Goal: Information Seeking & Learning: Check status

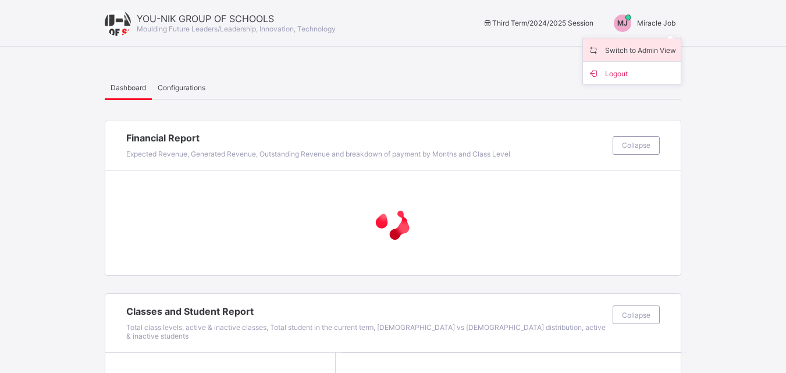
click at [646, 44] on span "Switch to Admin View" at bounding box center [632, 49] width 88 height 13
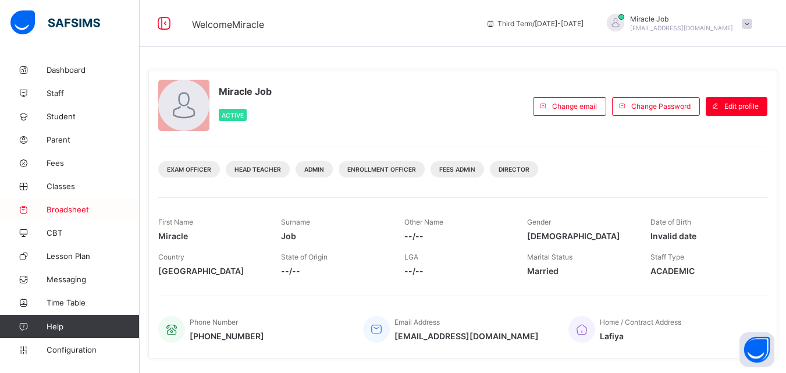
click at [89, 210] on span "Broadsheet" at bounding box center [93, 209] width 93 height 9
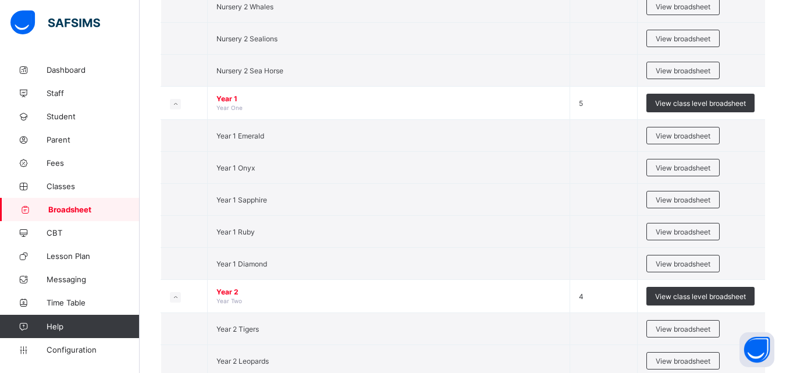
scroll to position [760, 0]
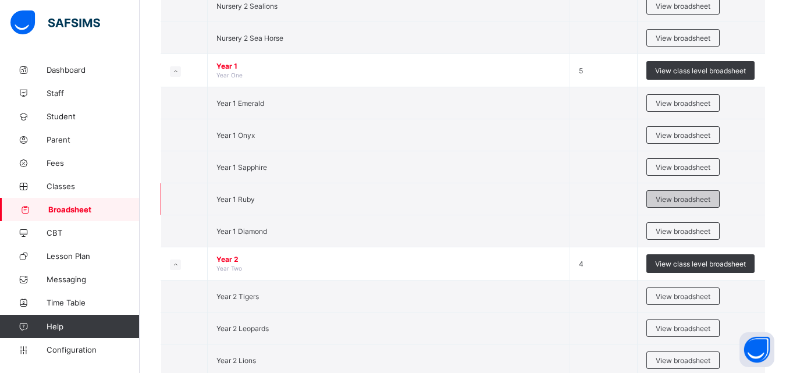
click at [678, 202] on span "View broadsheet" at bounding box center [683, 199] width 55 height 9
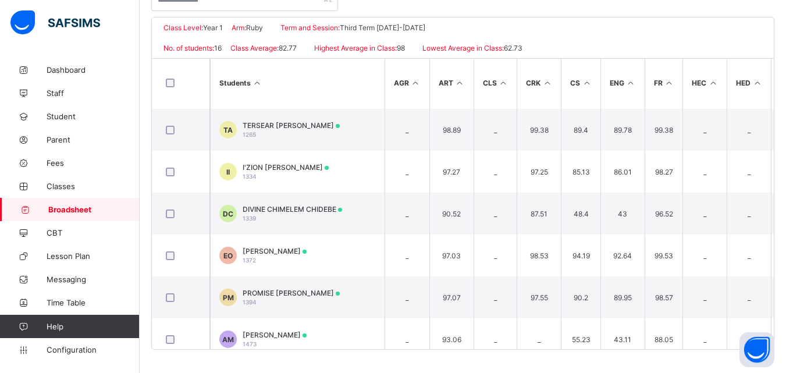
scroll to position [432, 0]
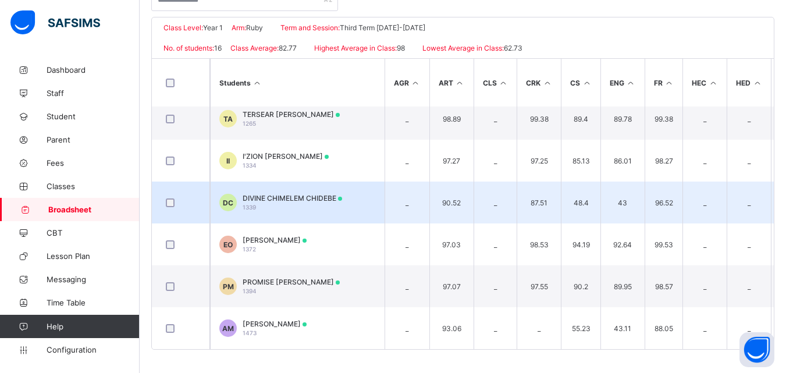
click at [336, 207] on td "DC DIVINE CHIMELEM CHIDEBE 1339" at bounding box center [297, 203] width 175 height 42
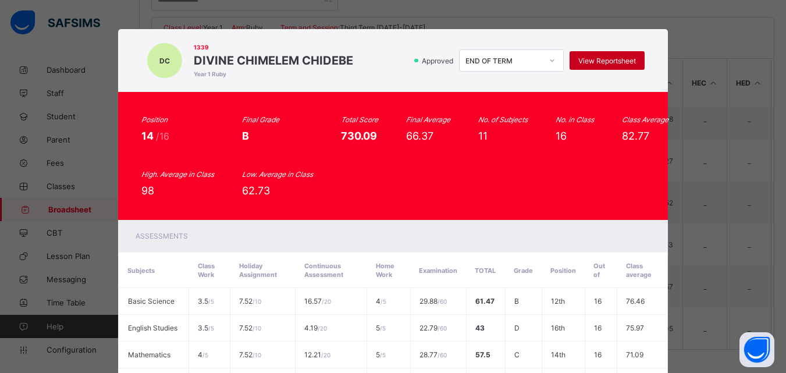
click at [610, 60] on span "View Reportsheet" at bounding box center [607, 60] width 58 height 9
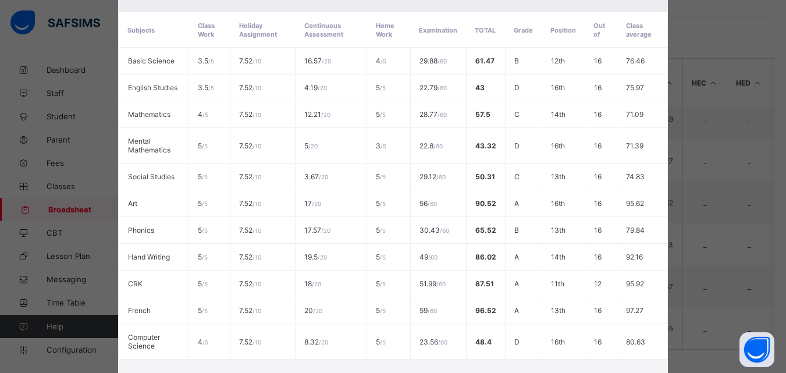
scroll to position [340, 0]
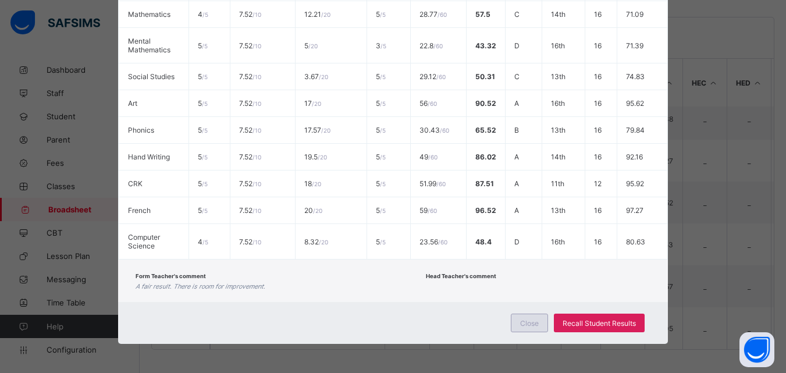
click at [535, 321] on span "Close" at bounding box center [529, 323] width 19 height 9
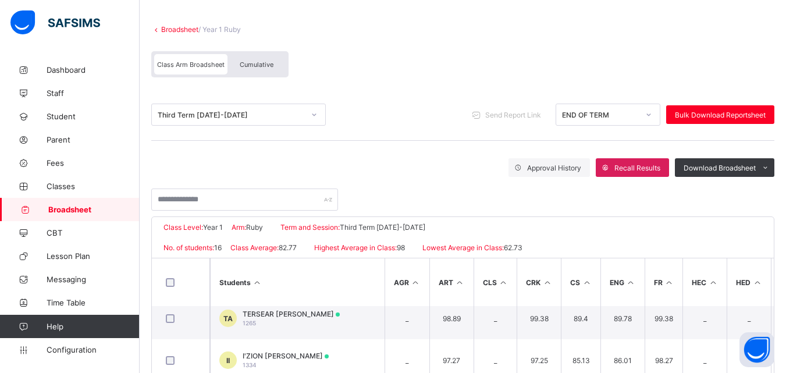
scroll to position [32, 0]
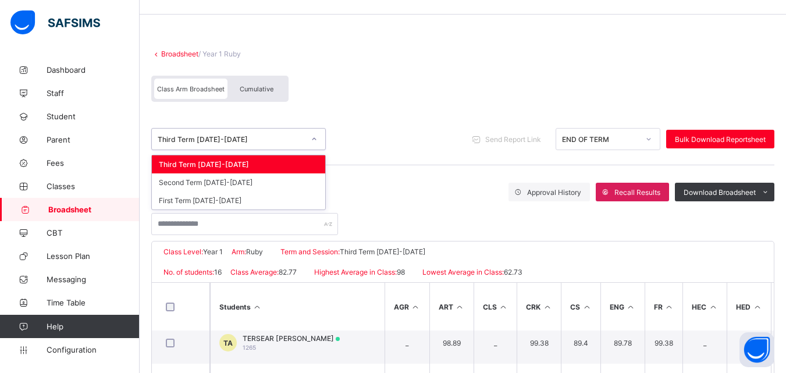
click at [260, 141] on div "Third Term 2024-2025" at bounding box center [231, 139] width 147 height 9
click at [211, 183] on div "Second Term 2024-2025" at bounding box center [238, 182] width 173 height 18
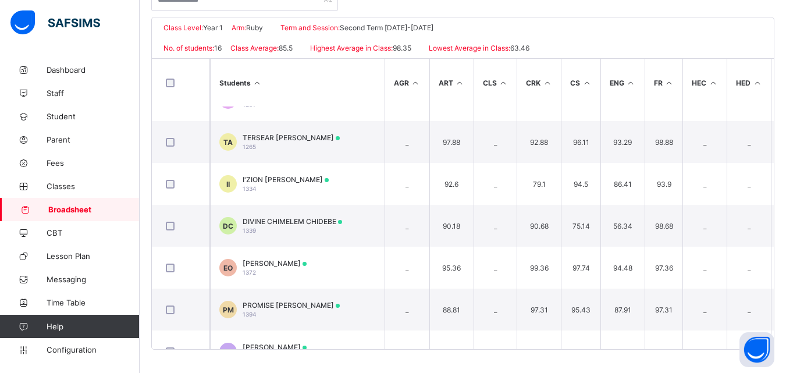
scroll to position [432, 0]
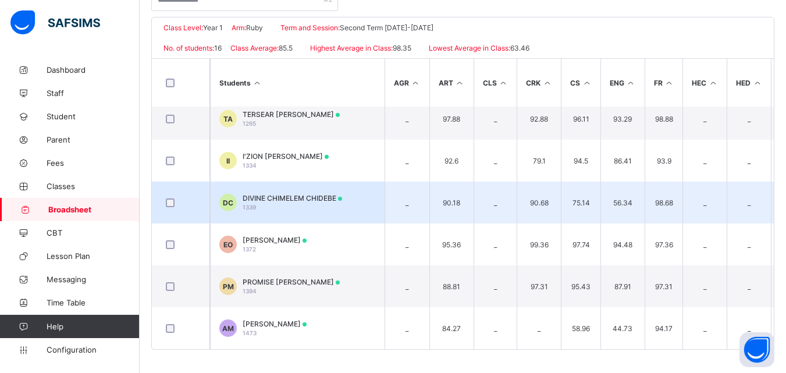
click at [303, 198] on div "DIVINE CHIMELEM CHIDEBE 1339" at bounding box center [292, 202] width 99 height 17
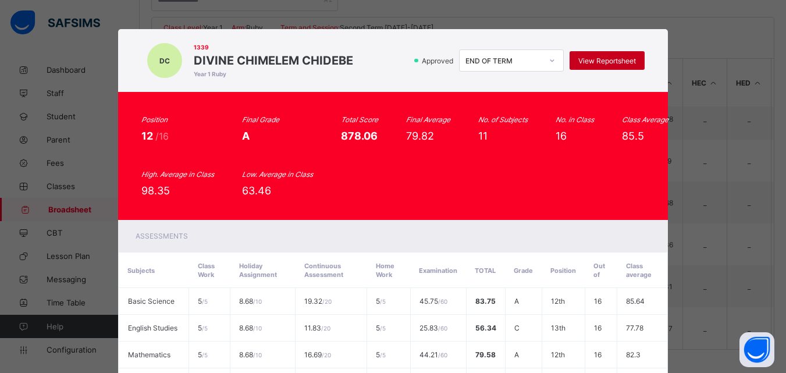
click at [610, 59] on span "View Reportsheet" at bounding box center [607, 60] width 58 height 9
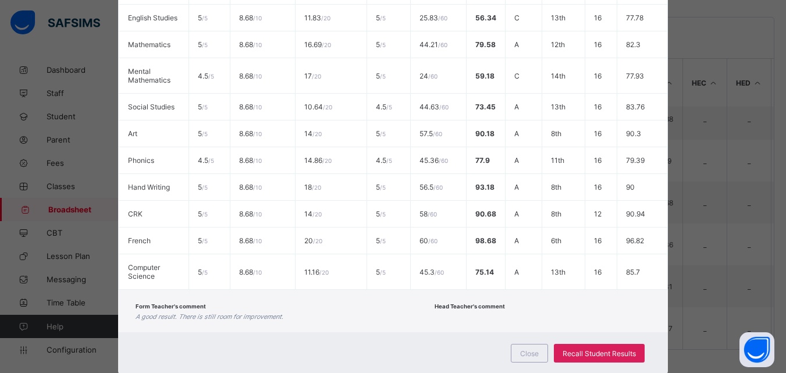
scroll to position [340, 0]
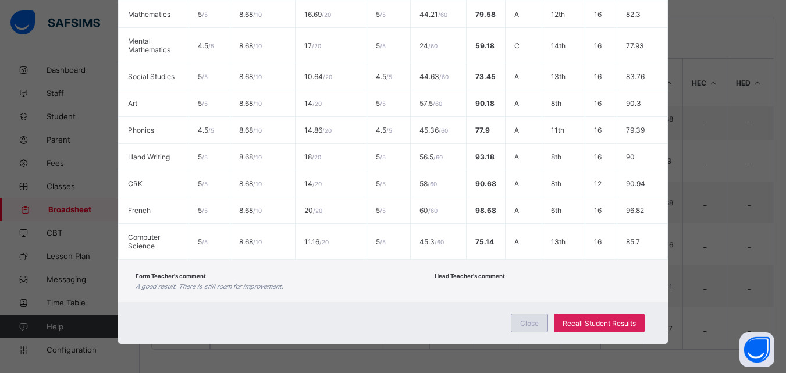
click at [534, 324] on span "Close" at bounding box center [529, 323] width 19 height 9
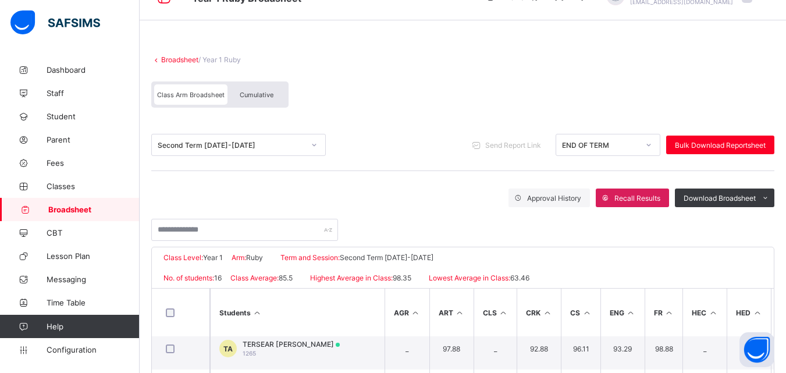
scroll to position [12, 0]
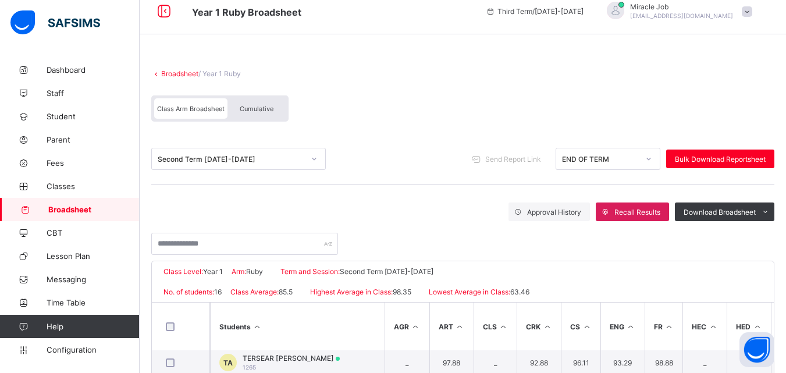
click at [208, 164] on div "Second Term 2024-2025" at bounding box center [227, 159] width 151 height 16
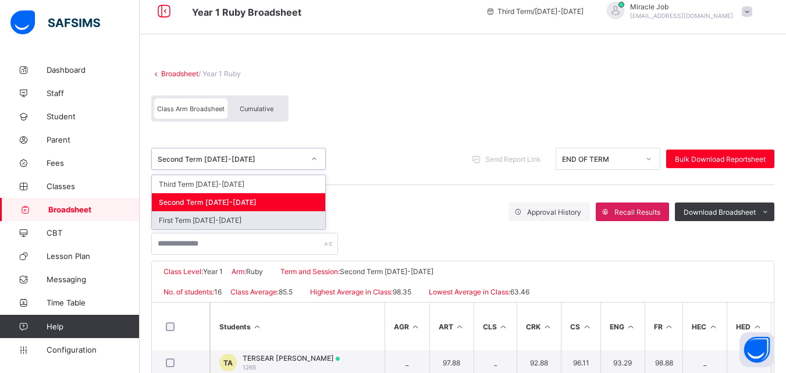
click at [187, 215] on div "First Term 2024-2025" at bounding box center [238, 220] width 173 height 18
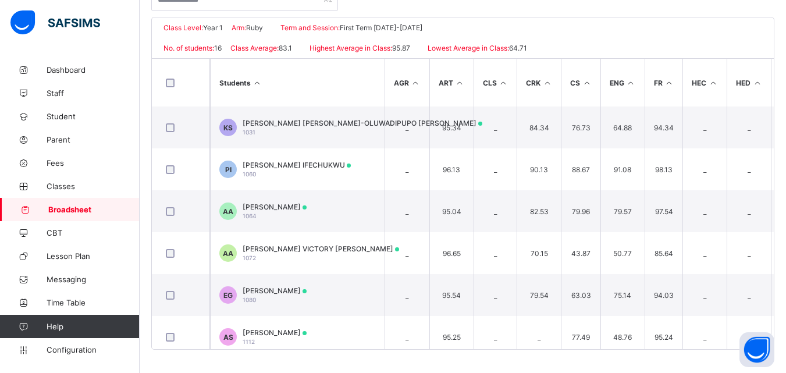
scroll to position [432, 0]
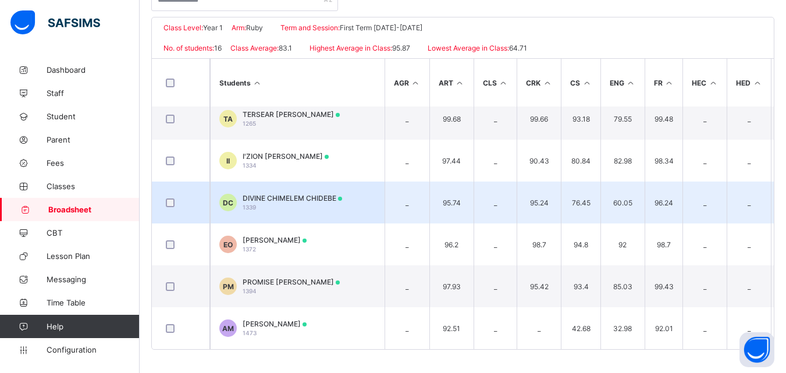
click at [307, 182] on td "DC DIVINE CHIMELEM CHIDEBE 1339" at bounding box center [297, 203] width 175 height 42
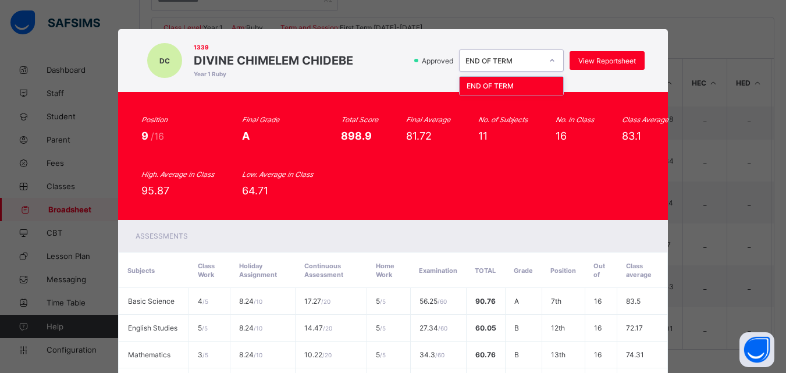
click at [557, 59] on div at bounding box center [552, 60] width 20 height 19
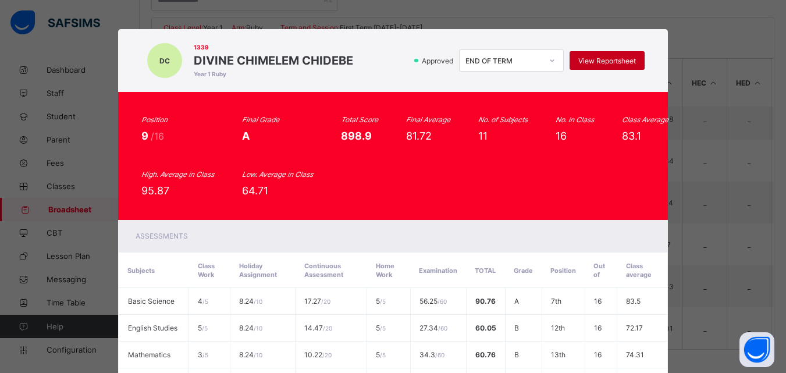
click at [589, 59] on span "View Reportsheet" at bounding box center [607, 60] width 58 height 9
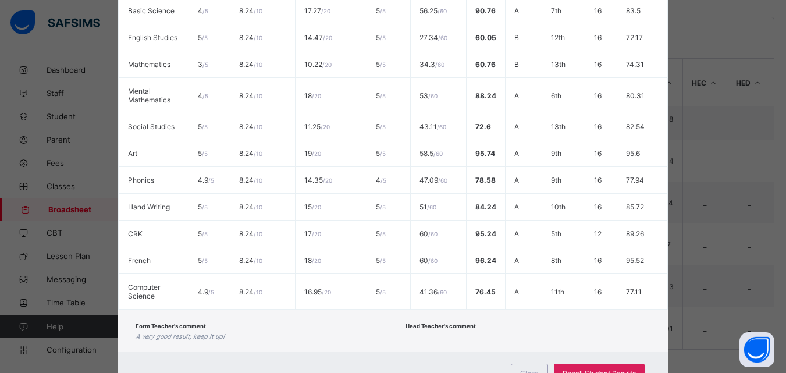
scroll to position [340, 0]
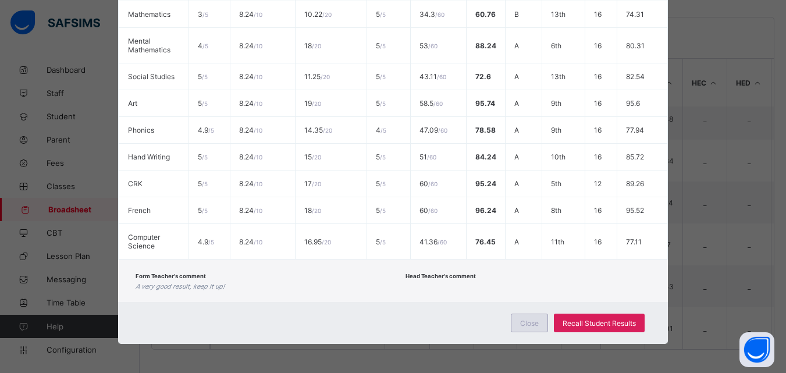
click at [540, 315] on div "Close" at bounding box center [529, 323] width 37 height 19
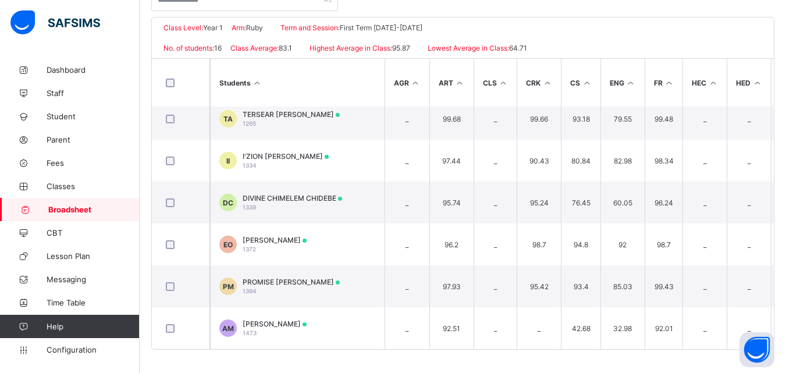
click at [101, 214] on link "Broadsheet" at bounding box center [70, 209] width 140 height 23
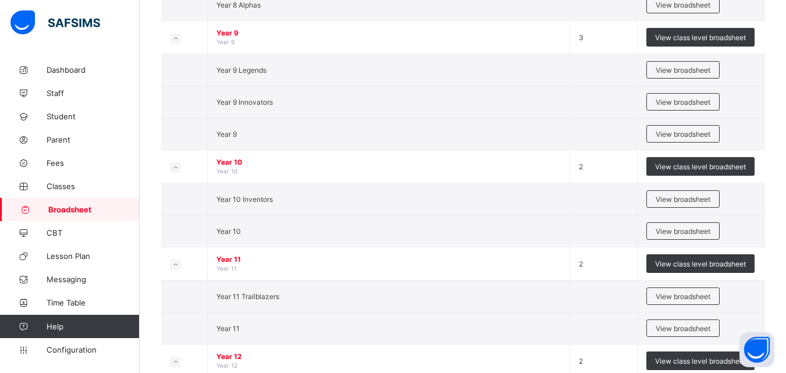
scroll to position [1996, 0]
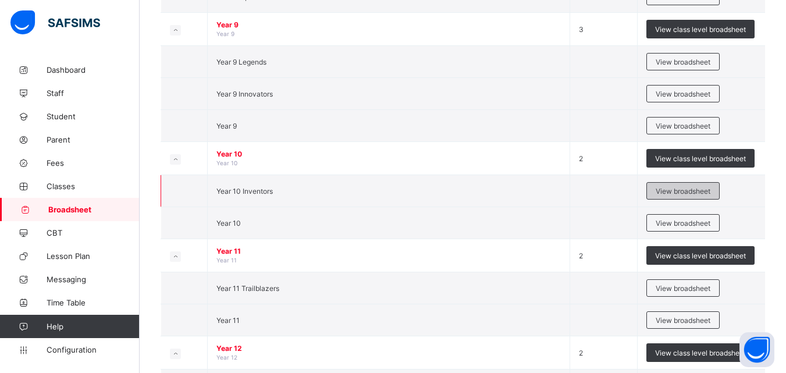
click at [705, 191] on span "View broadsheet" at bounding box center [683, 191] width 55 height 9
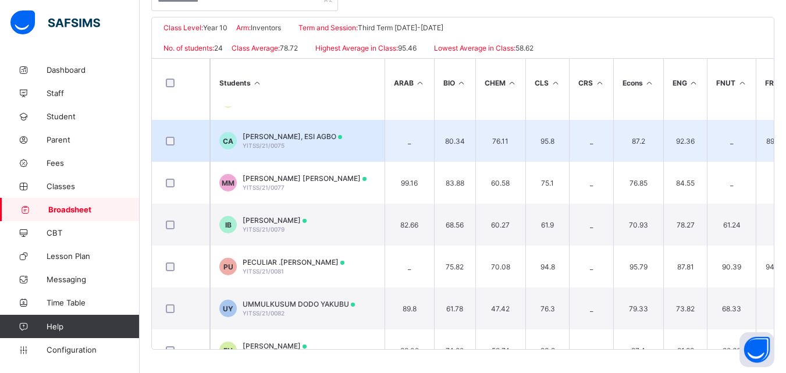
scroll to position [223, 0]
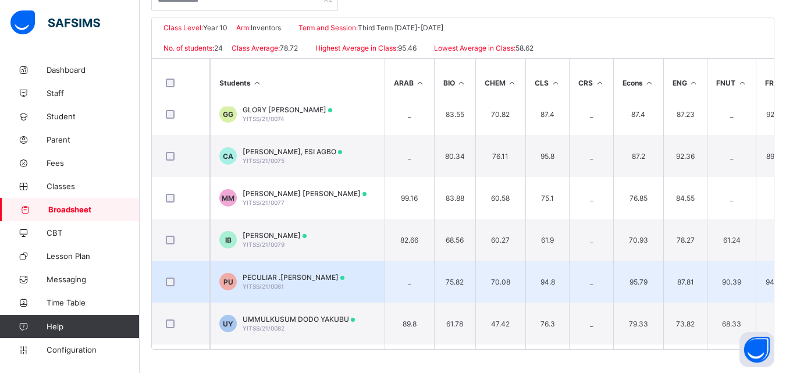
click at [301, 274] on span "PECULIAR .C. UKAEGBU" at bounding box center [294, 277] width 102 height 9
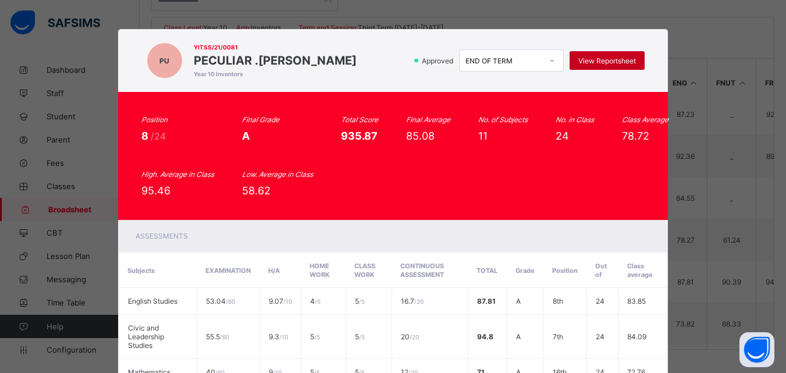
click at [599, 67] on div "View Reportsheet" at bounding box center [607, 60] width 75 height 19
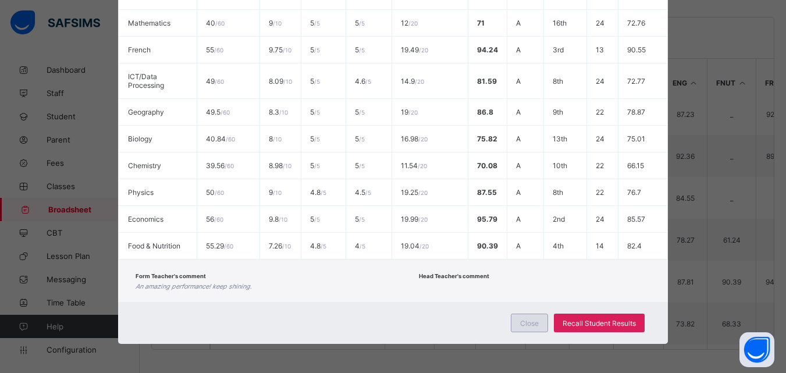
click at [522, 319] on span "Close" at bounding box center [529, 323] width 19 height 9
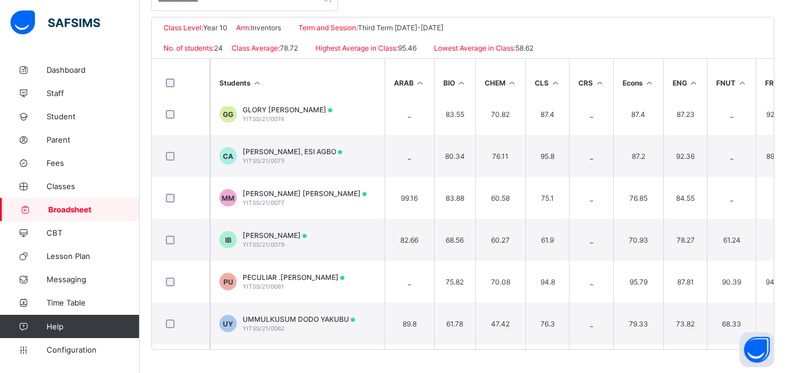
click at [85, 208] on span "Broadsheet" at bounding box center [93, 209] width 91 height 9
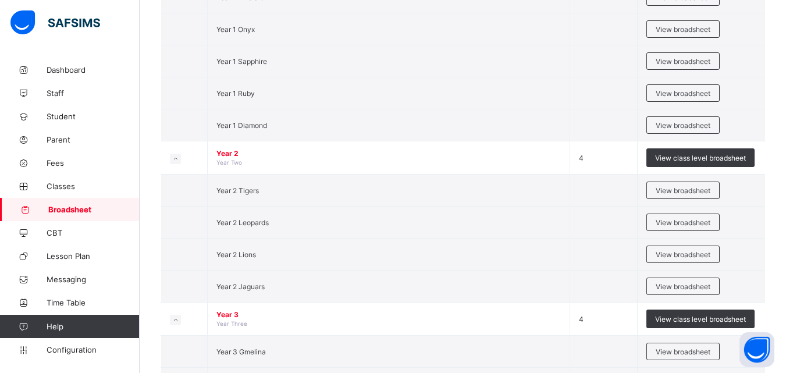
scroll to position [862, 0]
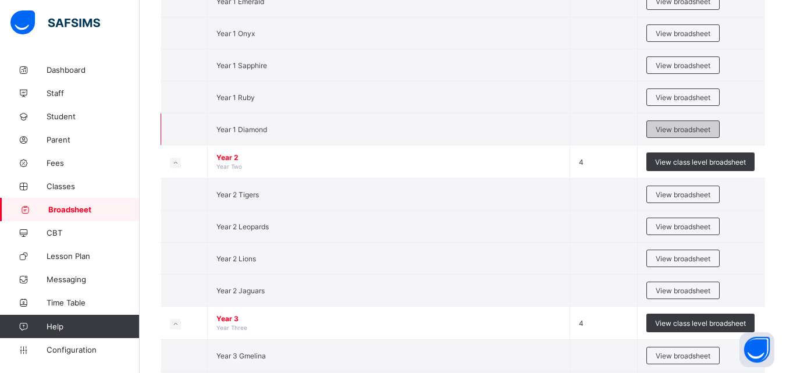
click at [687, 132] on span "View broadsheet" at bounding box center [683, 129] width 55 height 9
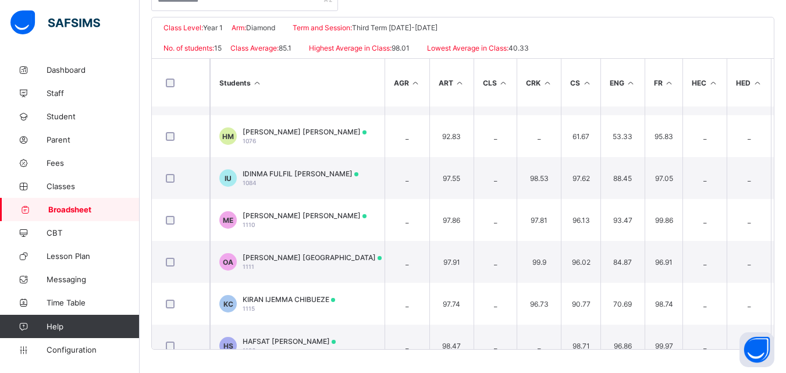
scroll to position [119, 0]
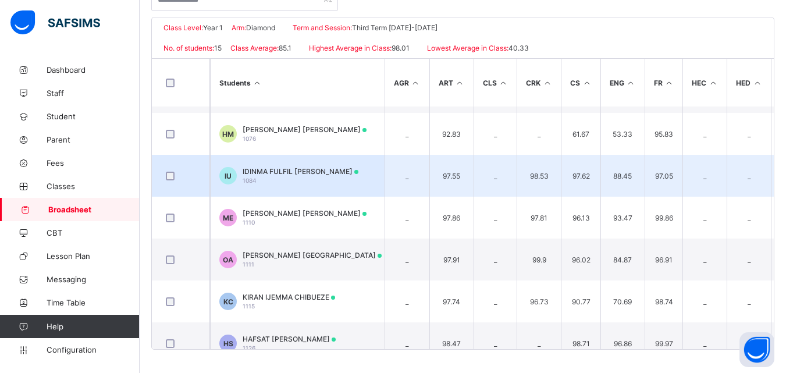
click at [343, 183] on td "IU IDINMA FULFIL UKAEGBU 1084" at bounding box center [297, 176] width 175 height 42
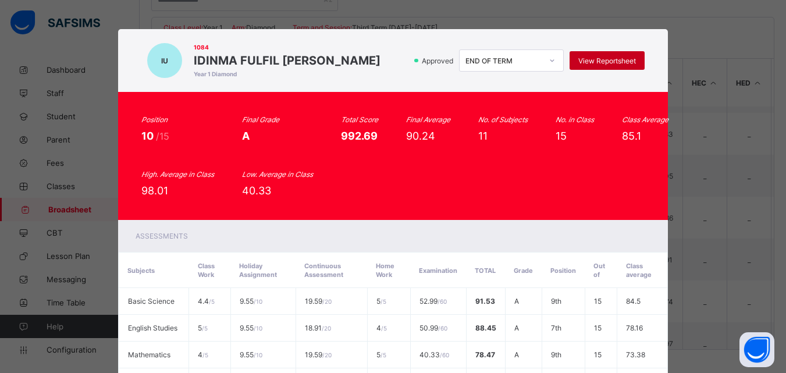
click at [594, 55] on div "View Reportsheet" at bounding box center [607, 60] width 75 height 19
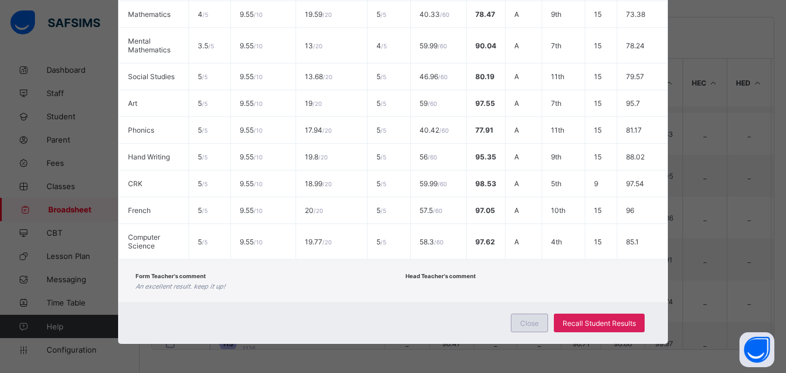
click at [533, 314] on div "Close" at bounding box center [529, 323] width 37 height 19
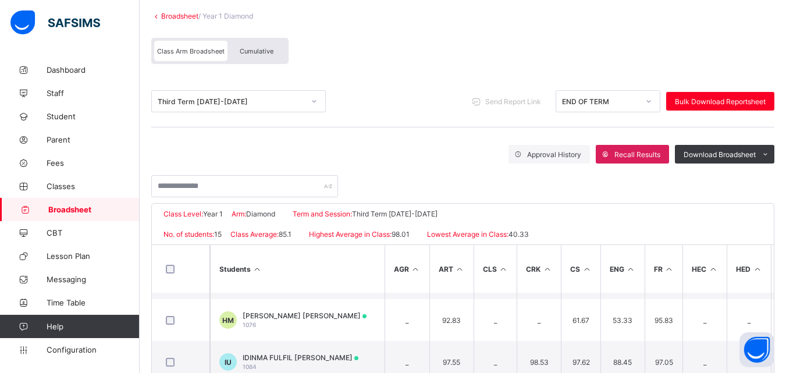
scroll to position [0, 0]
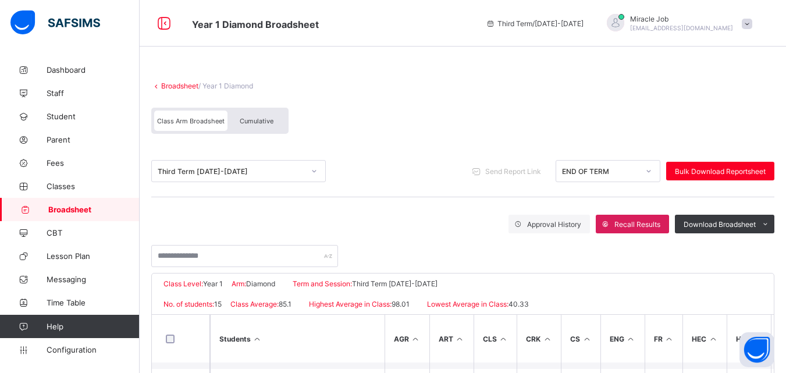
click at [184, 87] on link "Broadsheet" at bounding box center [179, 85] width 37 height 9
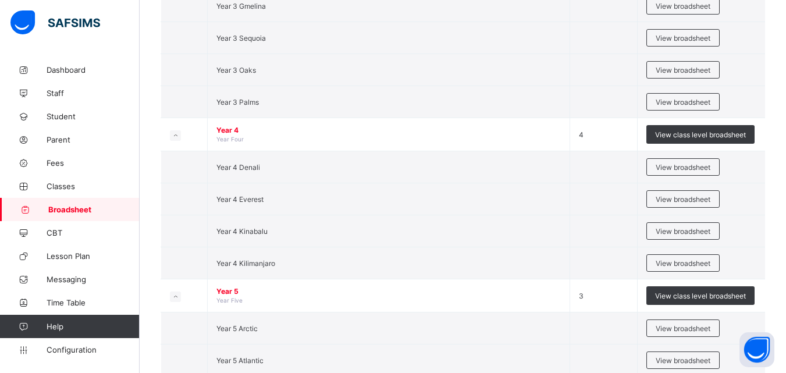
scroll to position [1216, 0]
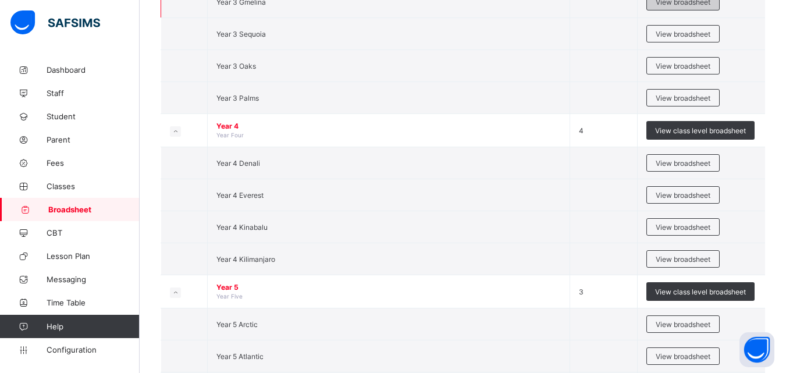
click at [671, 5] on span "View broadsheet" at bounding box center [683, 2] width 55 height 9
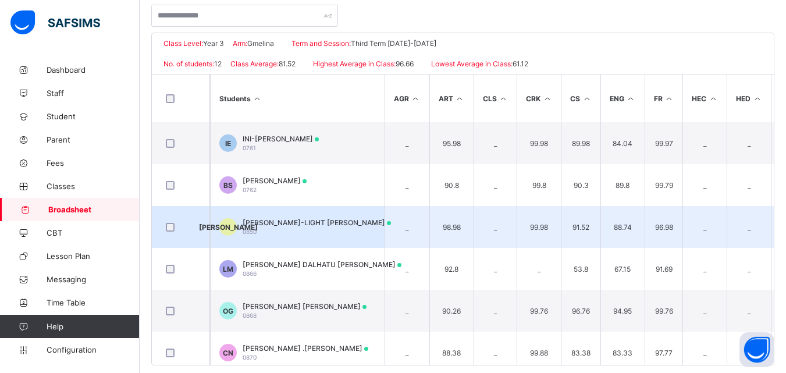
click at [364, 216] on td "WU WILSON-LIGHT CHIEMERIE UKAEGBU 0850" at bounding box center [297, 227] width 175 height 42
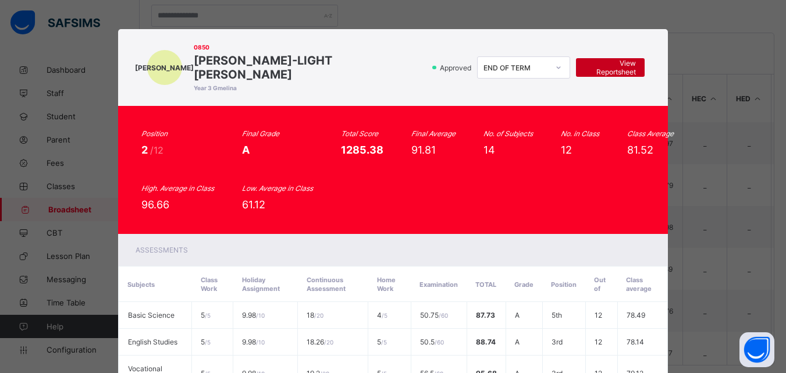
click at [613, 64] on span "View Reportsheet" at bounding box center [610, 67] width 51 height 17
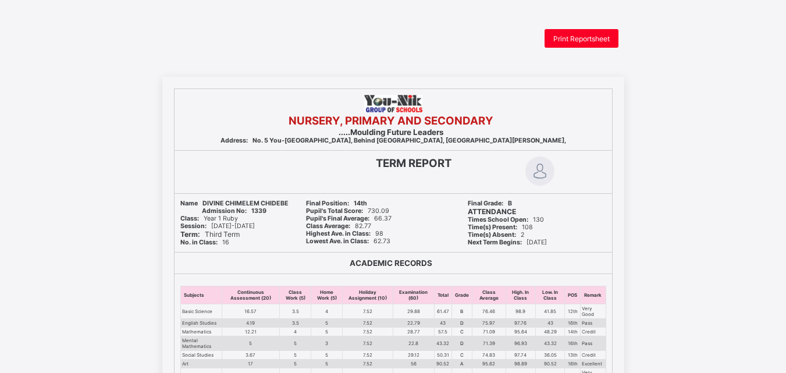
click at [570, 28] on html "Print Reportsheet NURSERY, PRIMARY AND SECONDARY .....Moulding Future Leaders A…" at bounding box center [393, 376] width 786 height 752
click at [568, 38] on span "Print Reportsheet" at bounding box center [581, 38] width 56 height 9
click at [586, 33] on div "Print Reportsheet" at bounding box center [582, 38] width 74 height 19
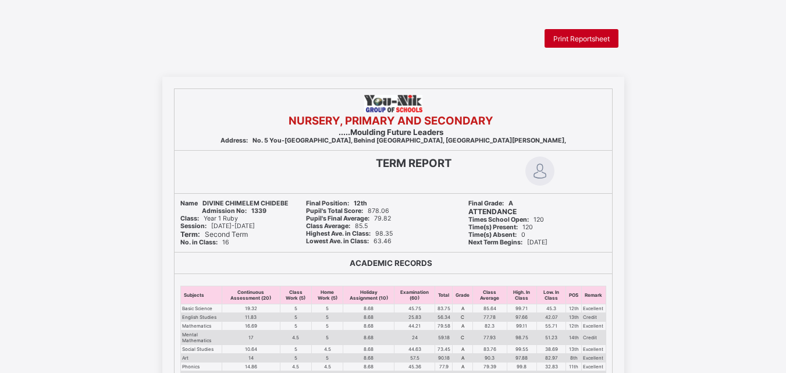
click at [571, 41] on span "Print Reportsheet" at bounding box center [581, 38] width 56 height 9
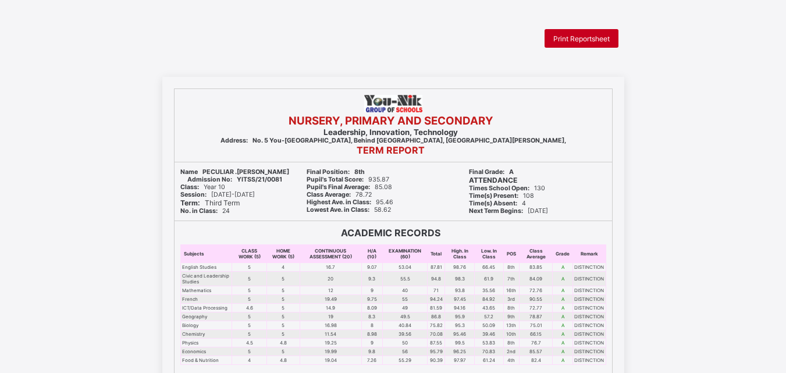
click at [579, 40] on span "Print Reportsheet" at bounding box center [581, 38] width 56 height 9
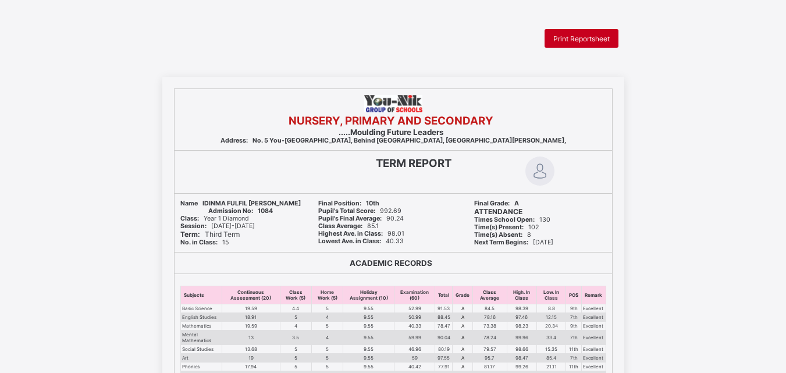
click at [597, 40] on span "Print Reportsheet" at bounding box center [581, 38] width 56 height 9
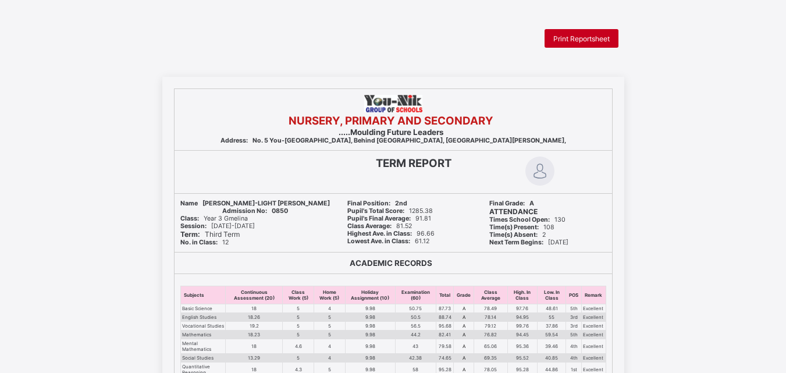
click at [564, 45] on div "Print Reportsheet" at bounding box center [582, 38] width 74 height 19
